Goal: Connect with others: Connect with others

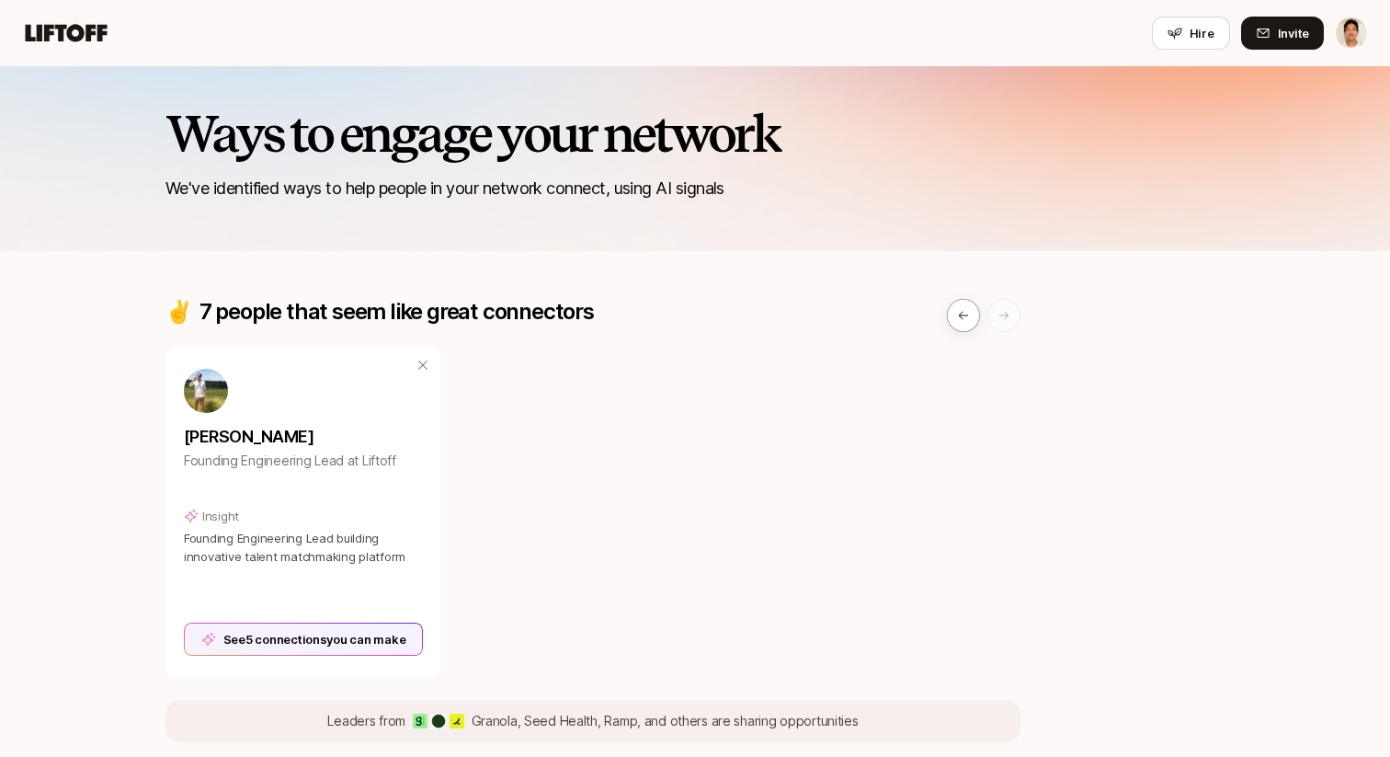
scroll to position [1052, 0]
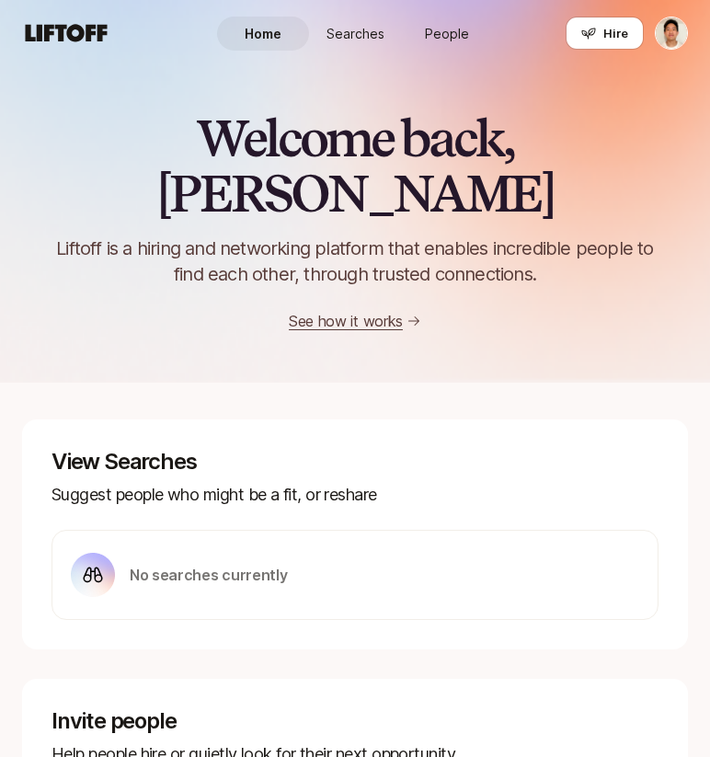
click at [456, 39] on span "People" at bounding box center [447, 33] width 44 height 19
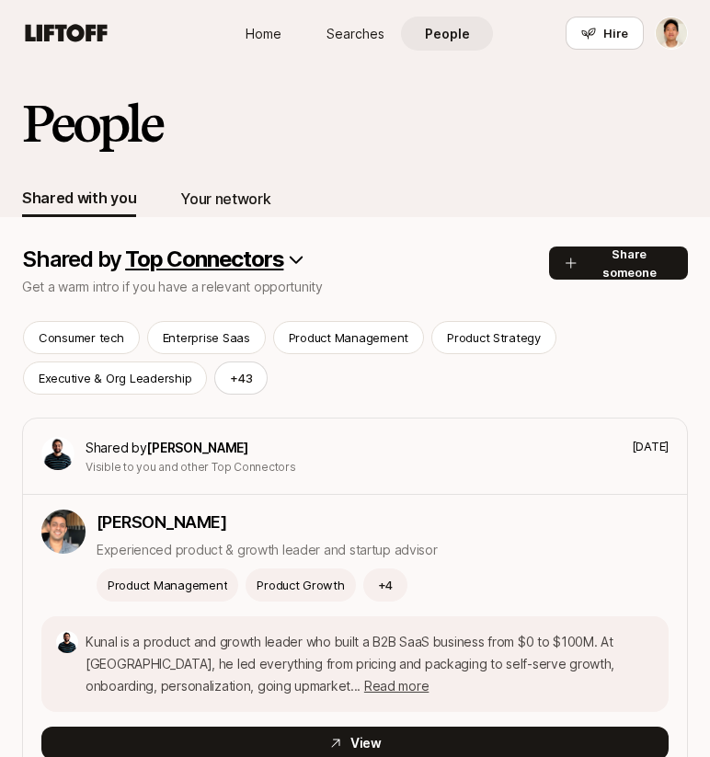
click at [215, 195] on div "Your network" at bounding box center [225, 199] width 90 height 24
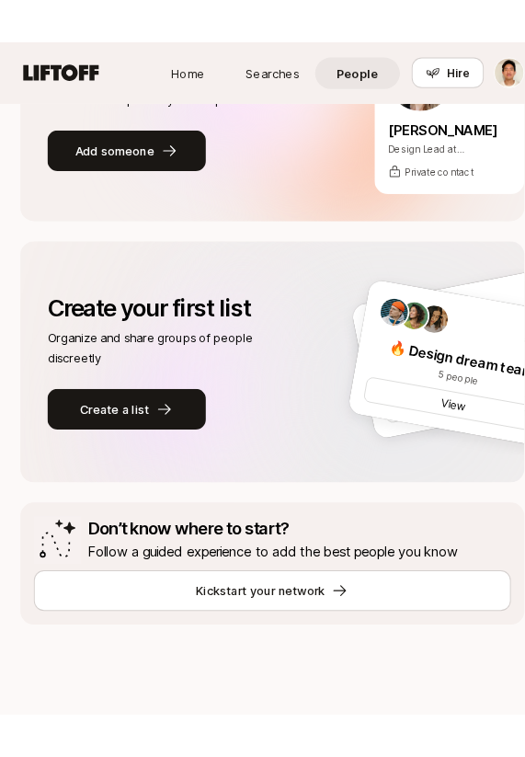
scroll to position [201, 0]
